Goal: Task Accomplishment & Management: Manage account settings

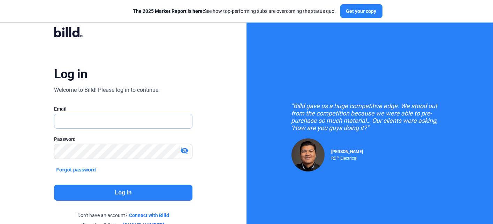
click at [150, 121] on input "text" at bounding box center [119, 121] width 130 height 14
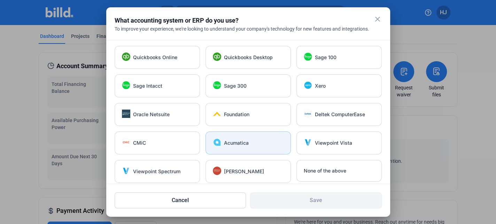
click at [263, 140] on div "Acumatica" at bounding box center [254, 143] width 60 height 7
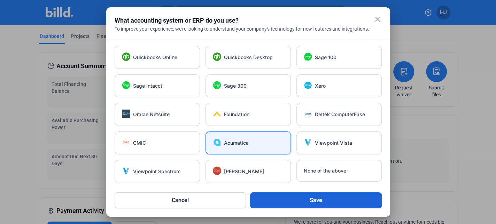
click at [307, 200] on button "Save" at bounding box center [316, 201] width 132 height 16
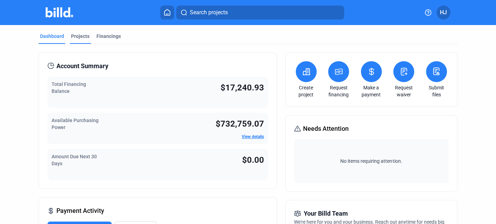
click at [83, 36] on div "Projects" at bounding box center [80, 36] width 18 height 7
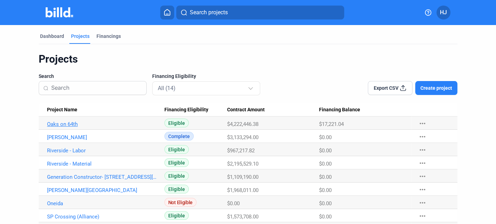
click at [63, 125] on link "Oaks on 64th" at bounding box center [102, 124] width 111 height 6
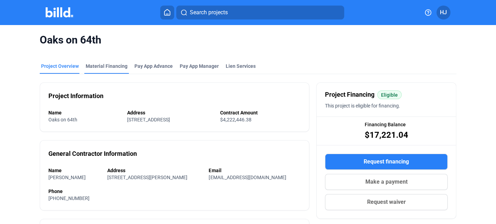
click at [101, 68] on div "Material Financing" at bounding box center [107, 66] width 42 height 7
